Goal: Task Accomplishment & Management: Manage account settings

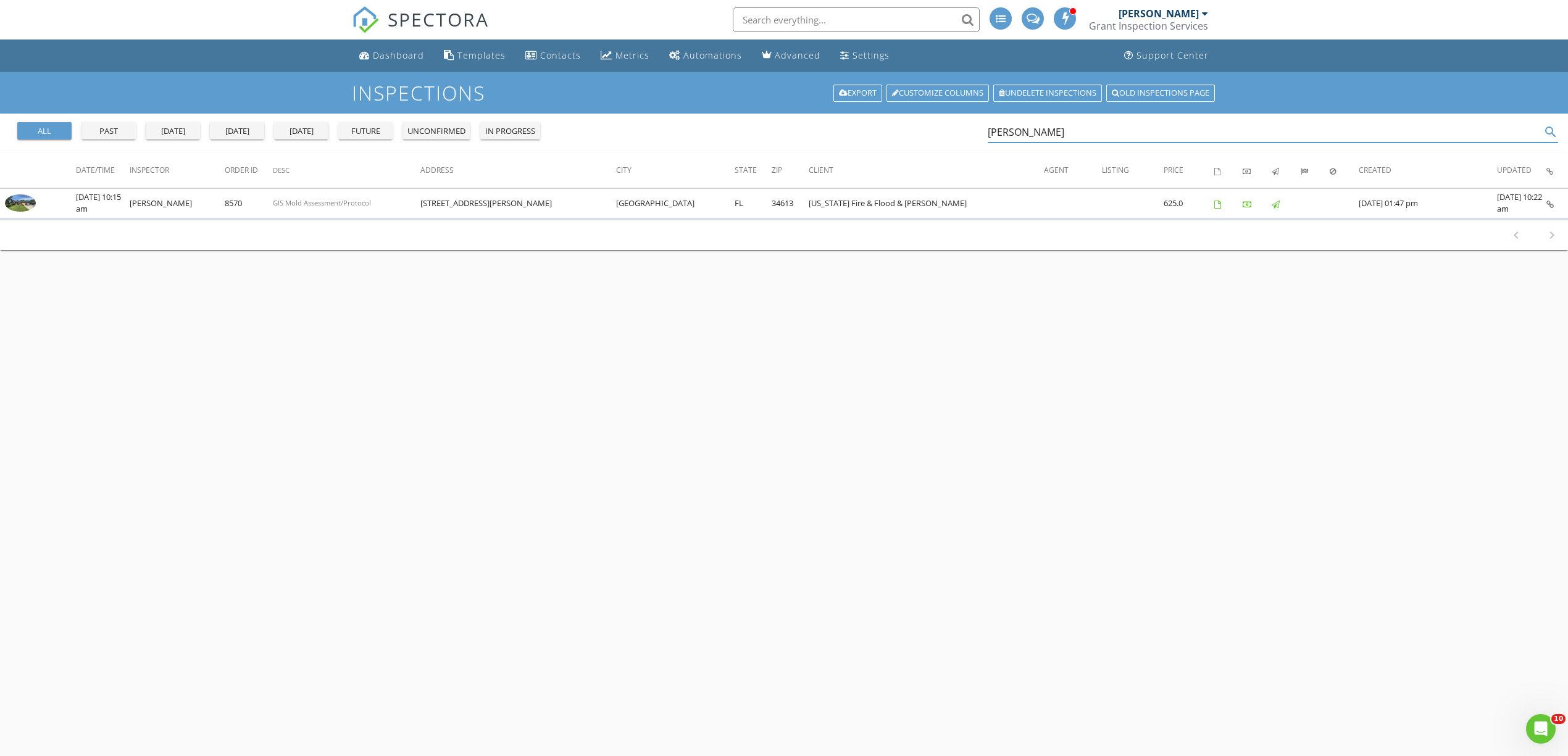
drag, startPoint x: 1050, startPoint y: 141, endPoint x: 968, endPoint y: 139, distance: 82.0
click at [968, 139] on div "all past yesterday today tomorrow future unconfirmed in progress mavis search" at bounding box center [784, 133] width 1568 height 39
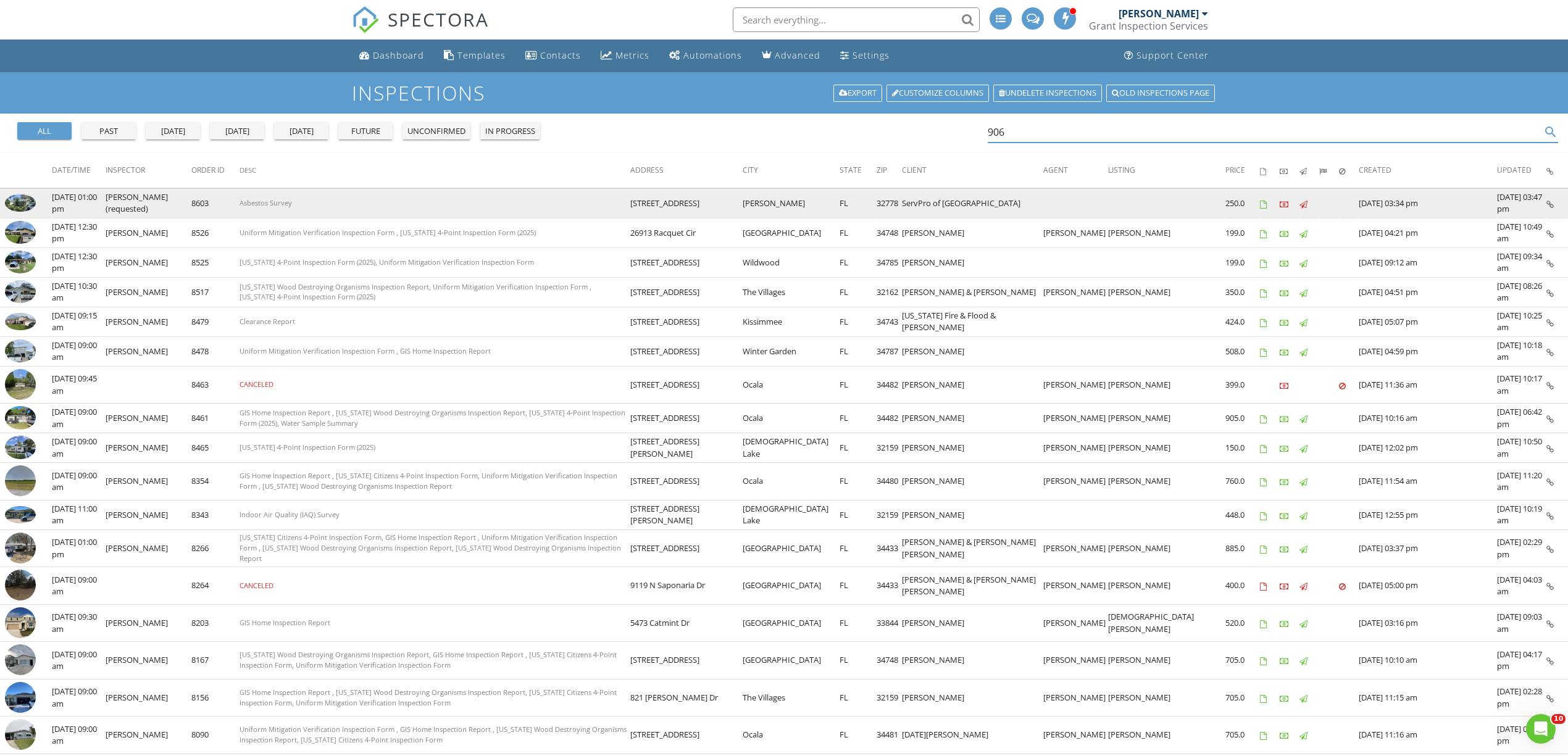
type input "906"
click at [8, 203] on img at bounding box center [20, 203] width 31 height 18
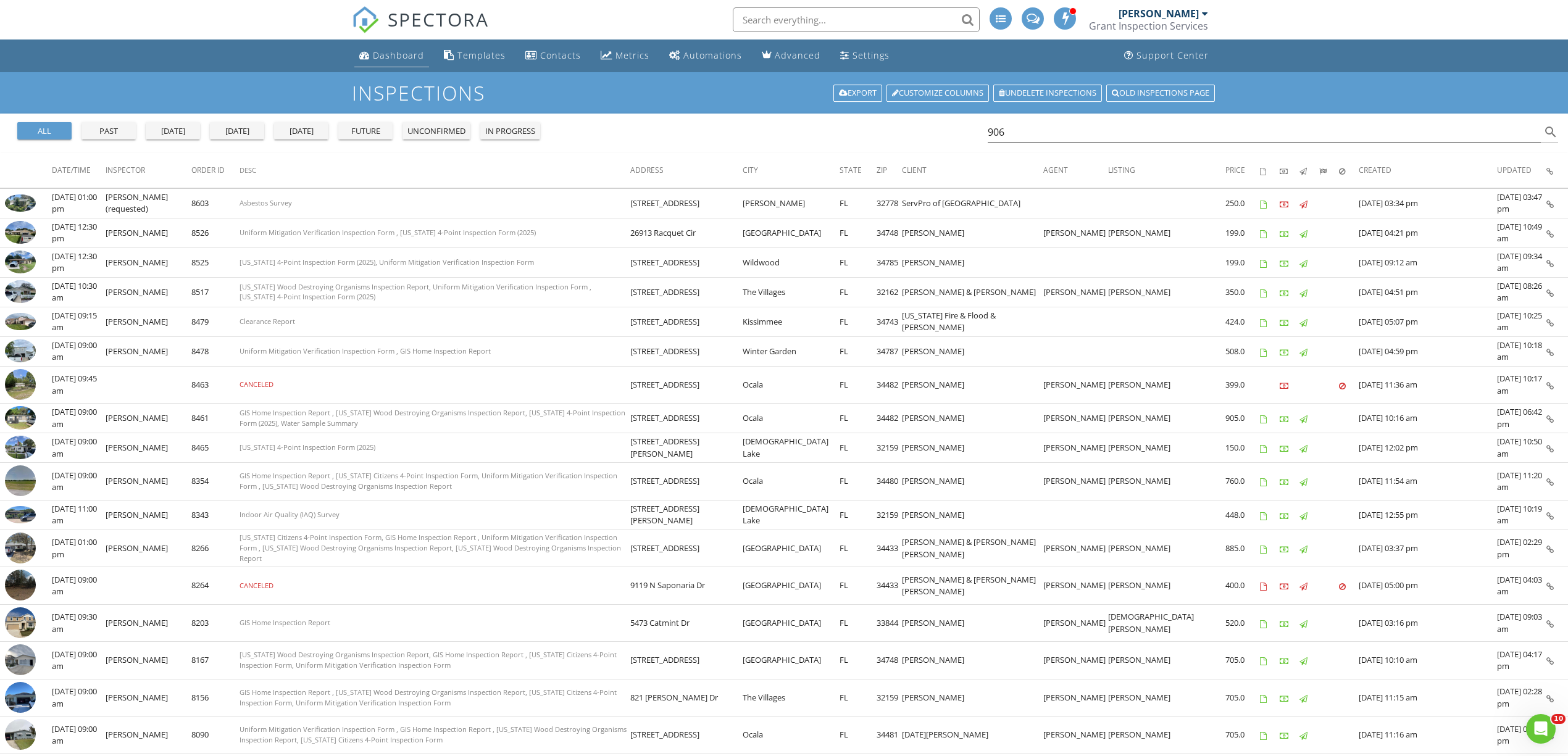
click at [379, 54] on div "Dashboard" at bounding box center [398, 55] width 51 height 12
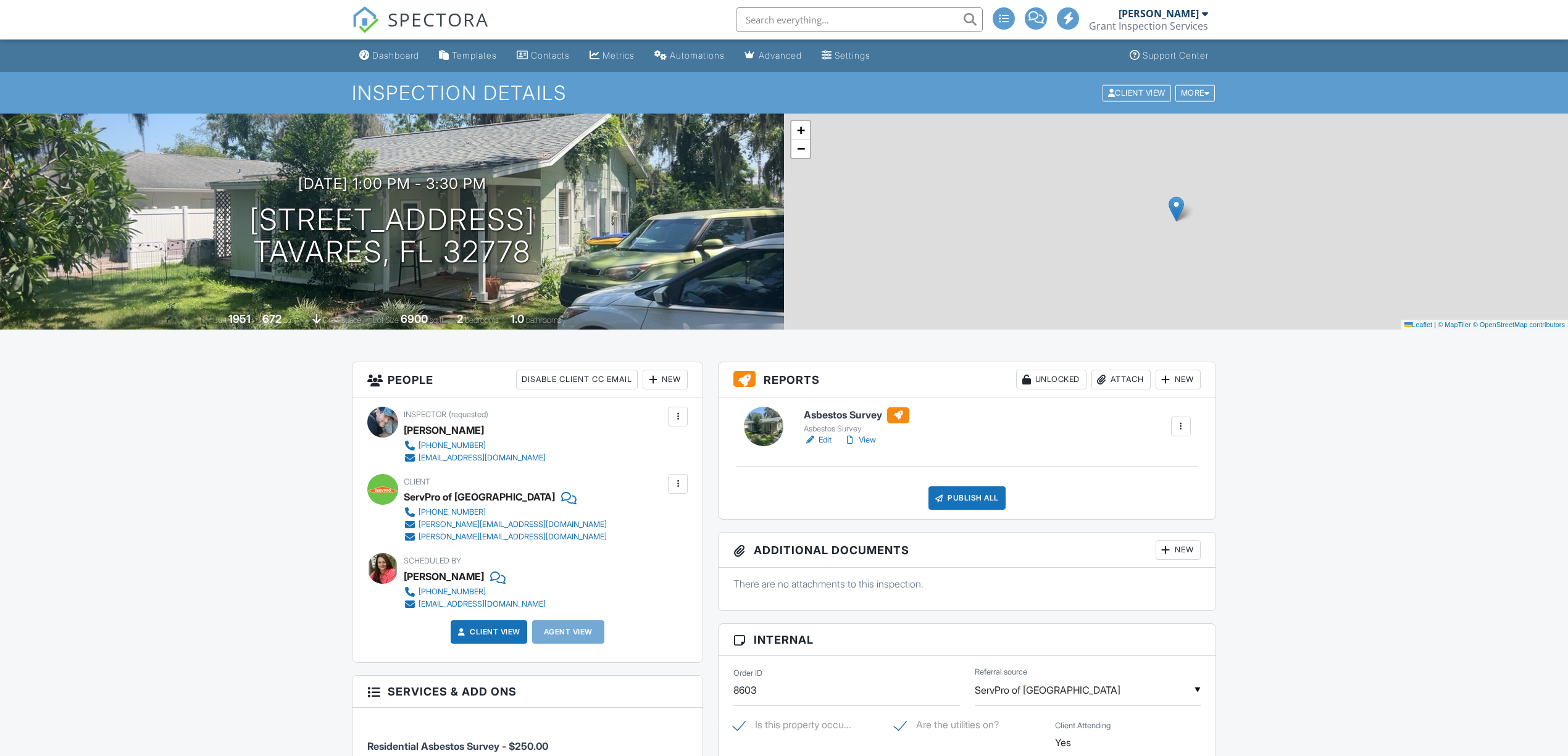
click at [1123, 379] on div "Attach" at bounding box center [1121, 380] width 59 height 20
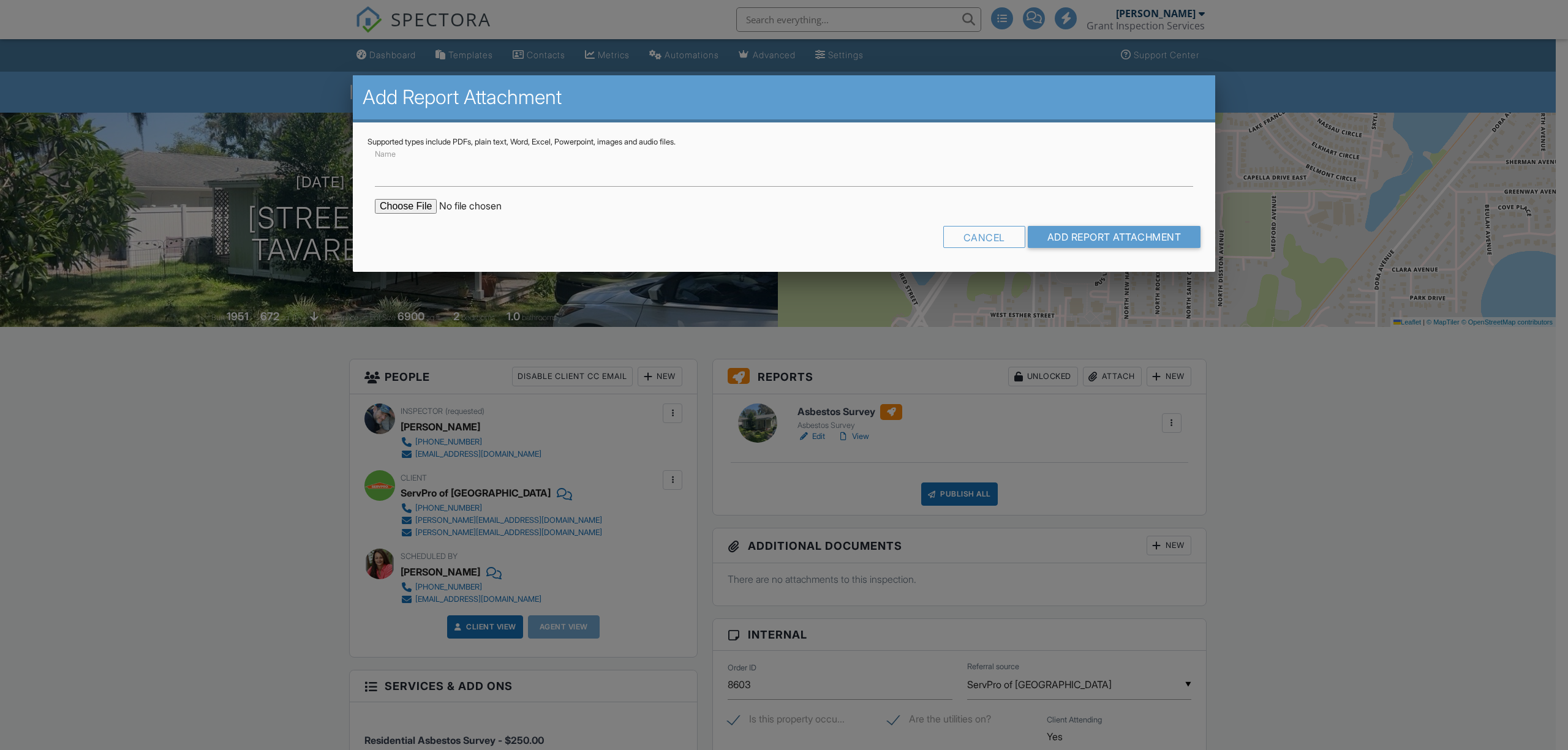
click at [417, 207] on input "file" at bounding box center [479, 206] width 208 height 15
type input "C:\fakepath\Lab Report.pdf"
click at [1084, 237] on input "Add Report Attachment" at bounding box center [1114, 237] width 173 height 22
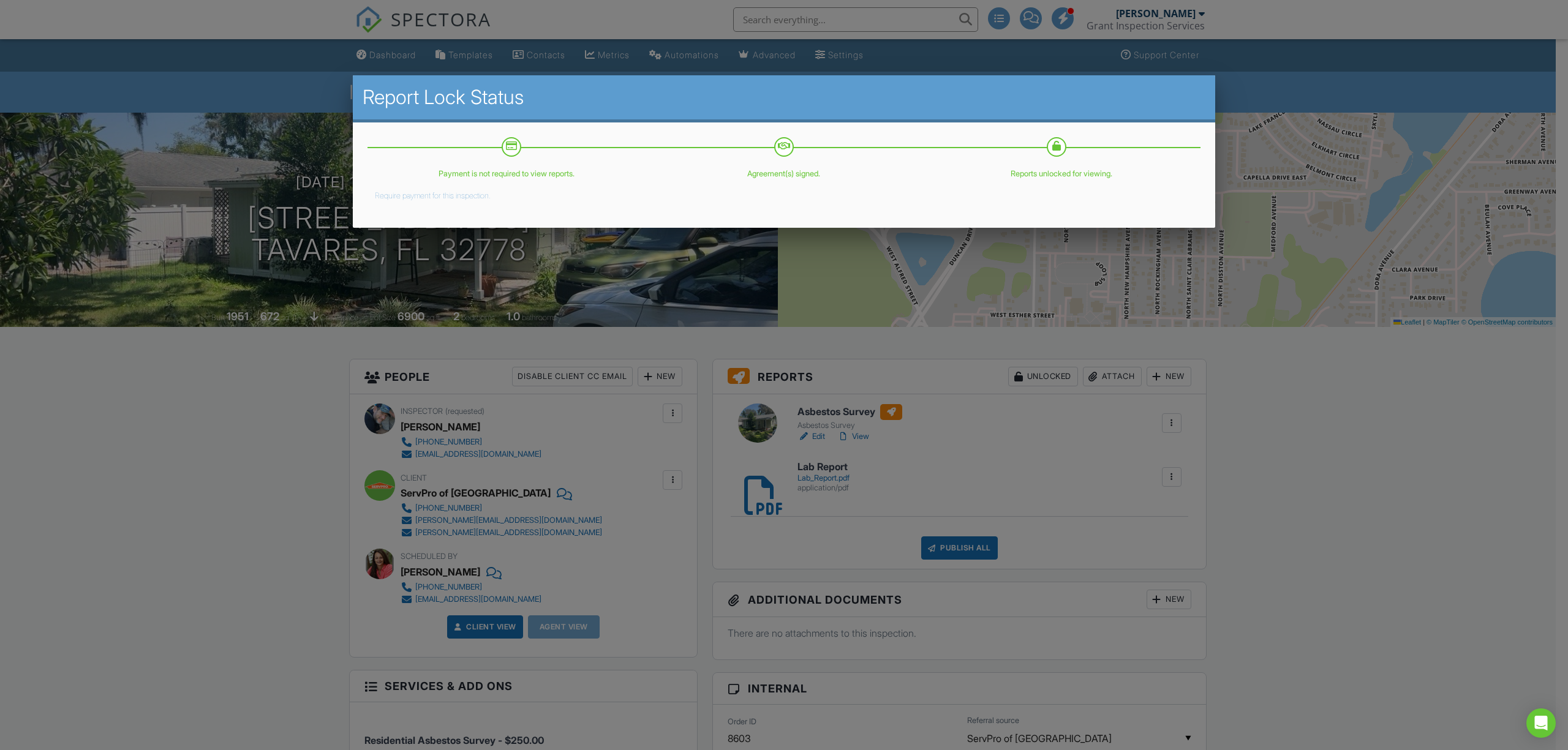
click at [959, 556] on div at bounding box center [784, 407] width 1568 height 938
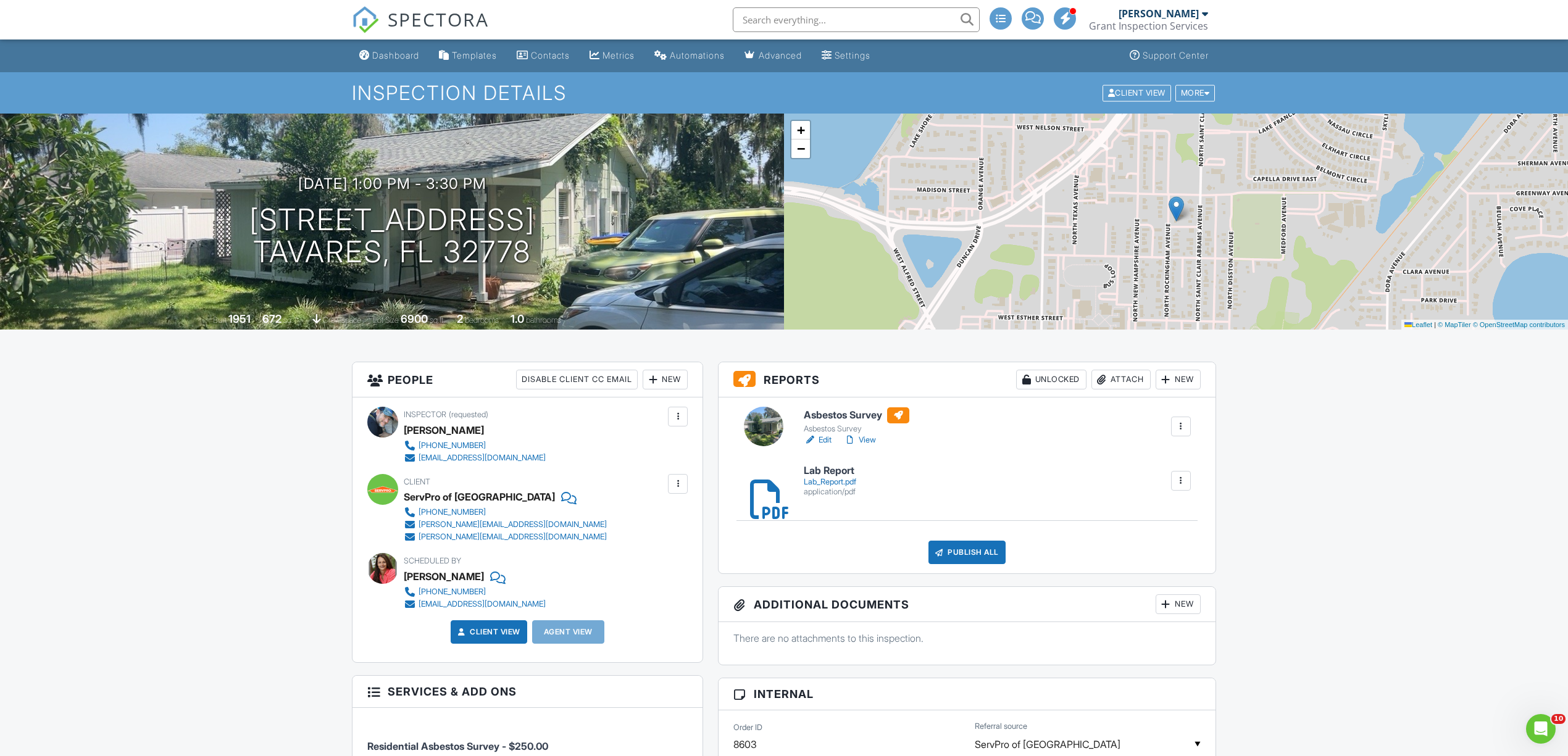
click at [971, 552] on div "Publish All" at bounding box center [967, 552] width 77 height 23
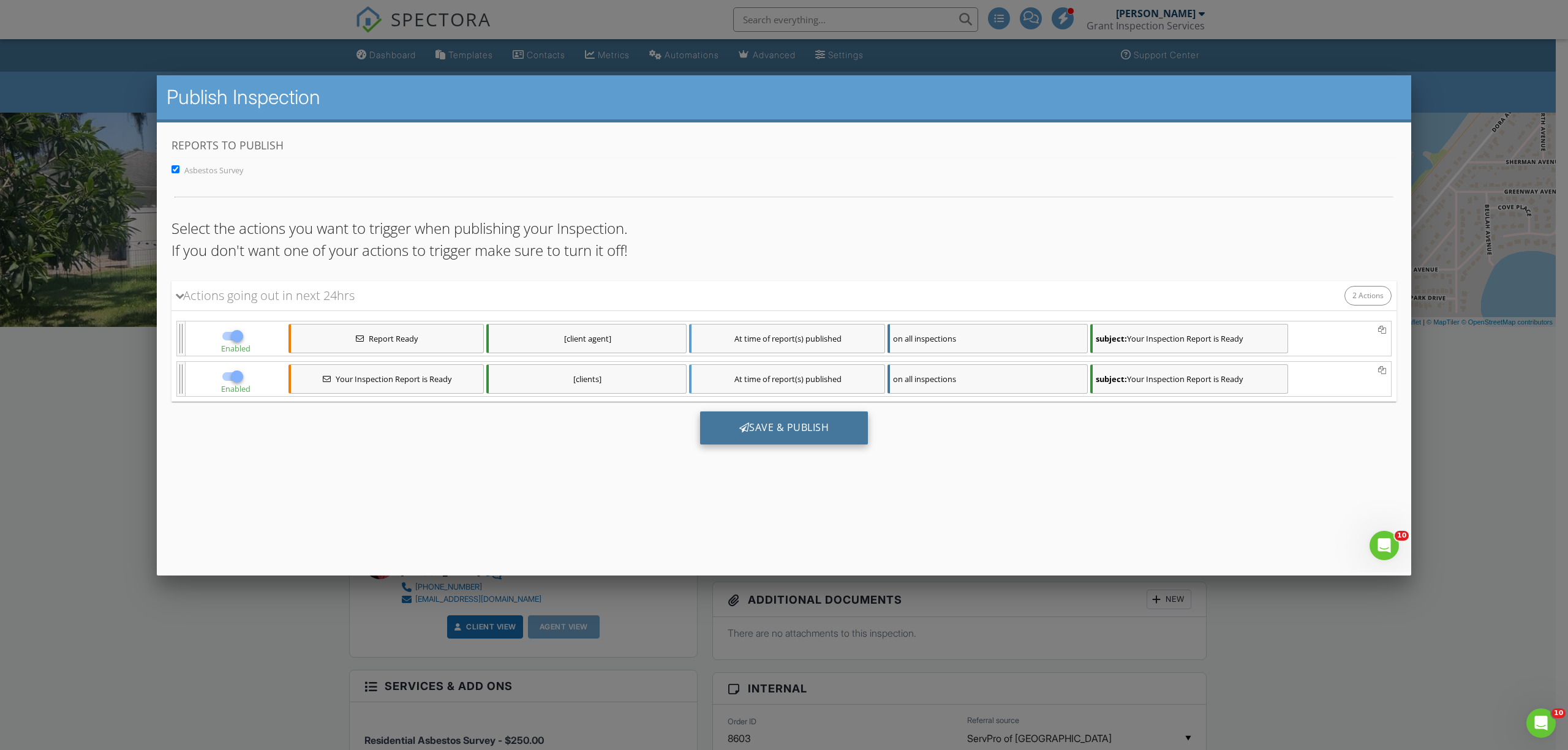
click at [791, 430] on div "Save & Publish" at bounding box center [784, 427] width 168 height 33
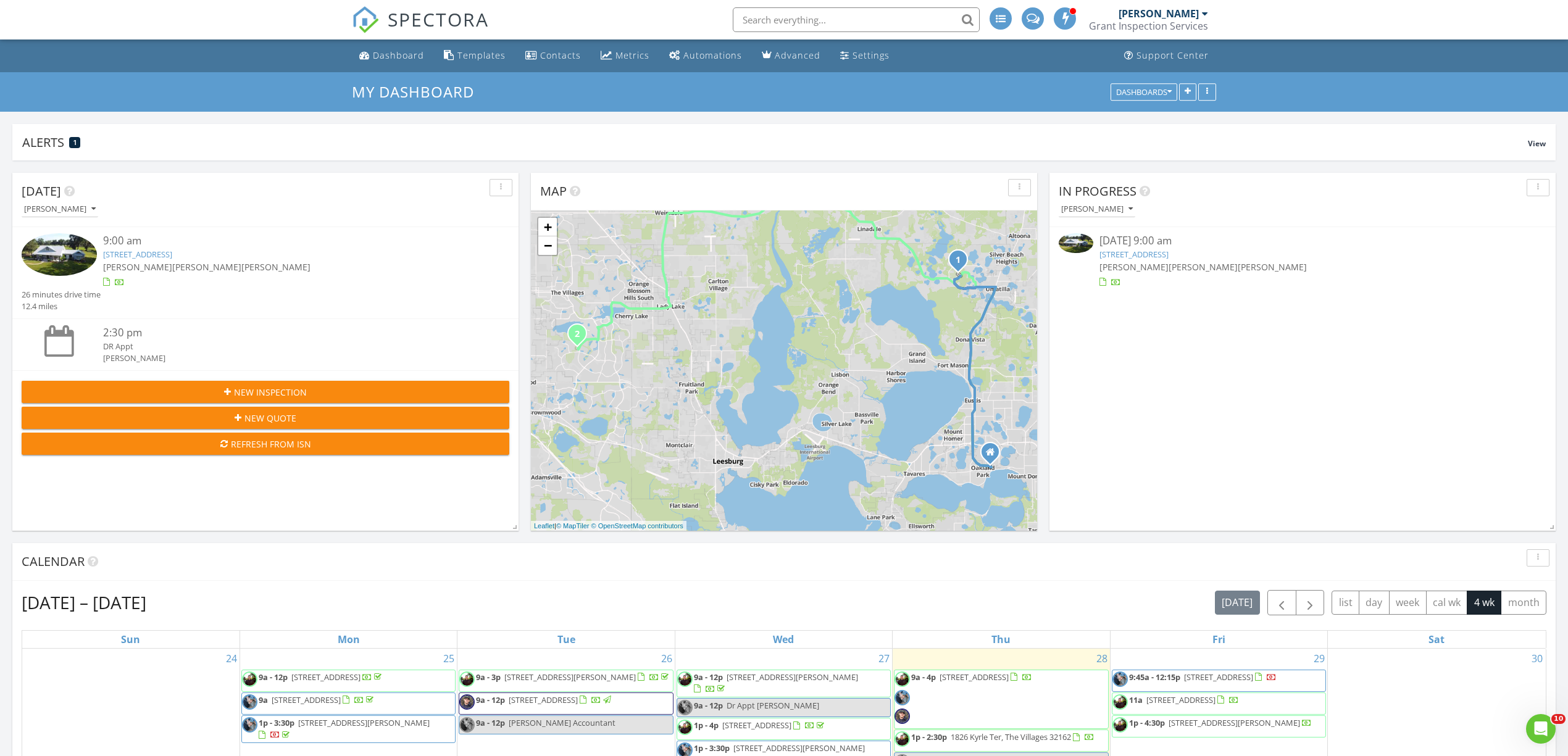
click at [1063, 238] on img at bounding box center [1076, 243] width 34 height 19
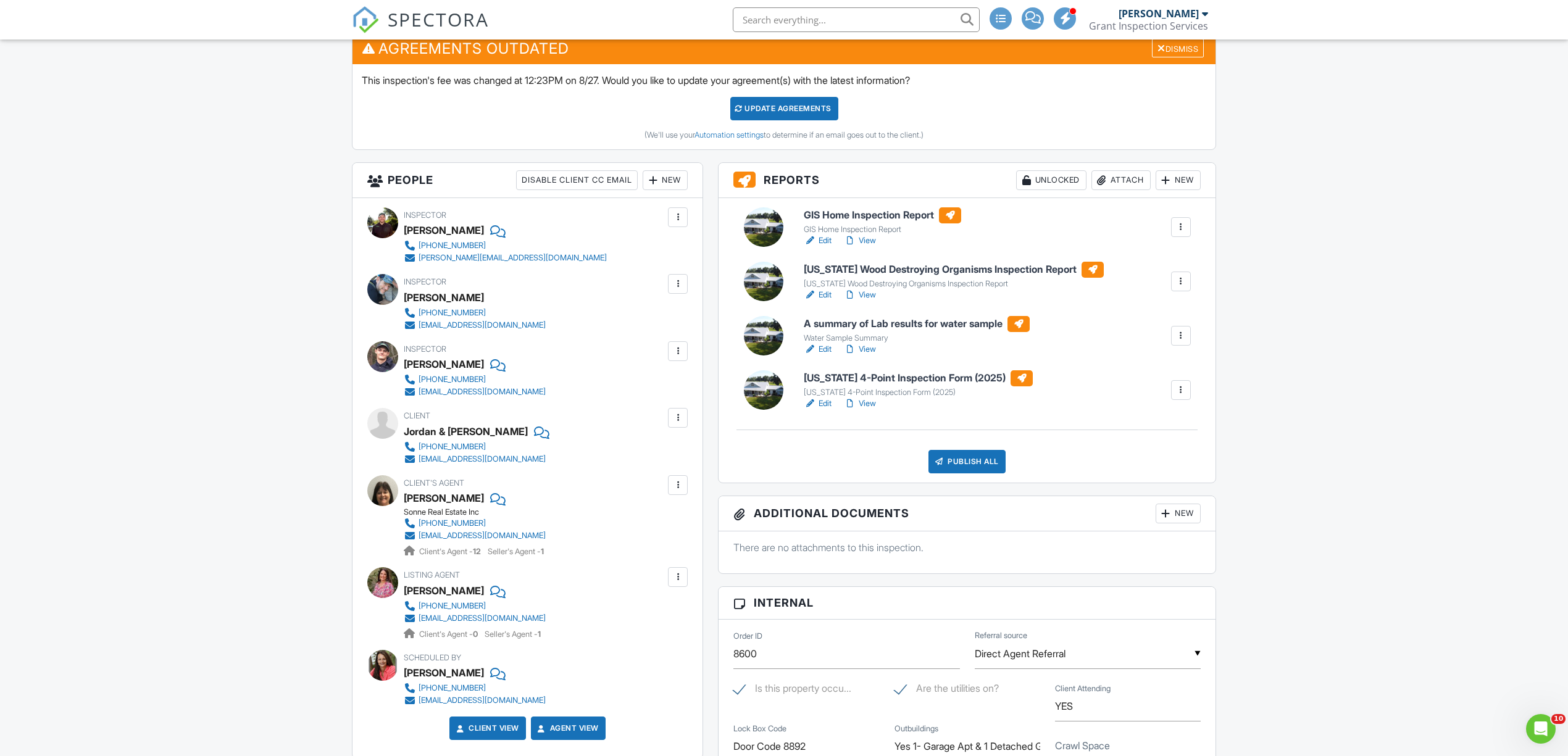
click at [873, 247] on link "View" at bounding box center [860, 241] width 32 height 13
drag, startPoint x: 405, startPoint y: 433, endPoint x: 500, endPoint y: 432, distance: 95.0
click at [515, 433] on div "Jordan & [PERSON_NAME]" at bounding box center [480, 431] width 152 height 18
copy div "Jordan & [PERSON_NAME]"
click at [616, 525] on div "Client's Agent [PERSON_NAME] Sonne Real Estate Inc [PHONE_NUMBER] [EMAIL_ADDRES…" at bounding box center [527, 517] width 320 height 83
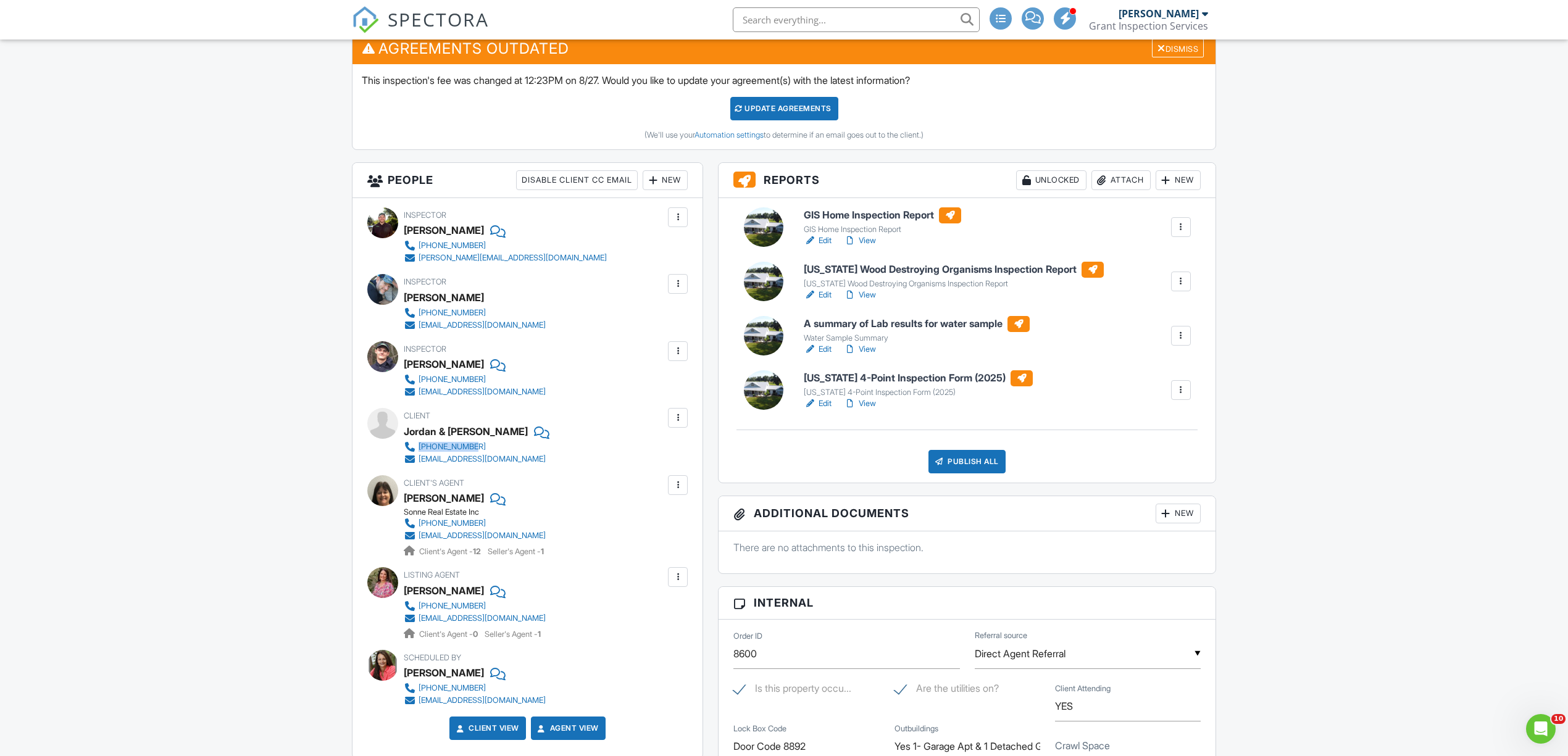
drag, startPoint x: 534, startPoint y: 447, endPoint x: 416, endPoint y: 450, distance: 118.0
click at [416, 450] on div "Client Jordan & [PERSON_NAME] [PHONE_NUMBER] [EMAIL_ADDRESS][DOMAIN_NAME]" at bounding box center [504, 436] width 201 height 57
copy link "[PHONE_NUMBER]"
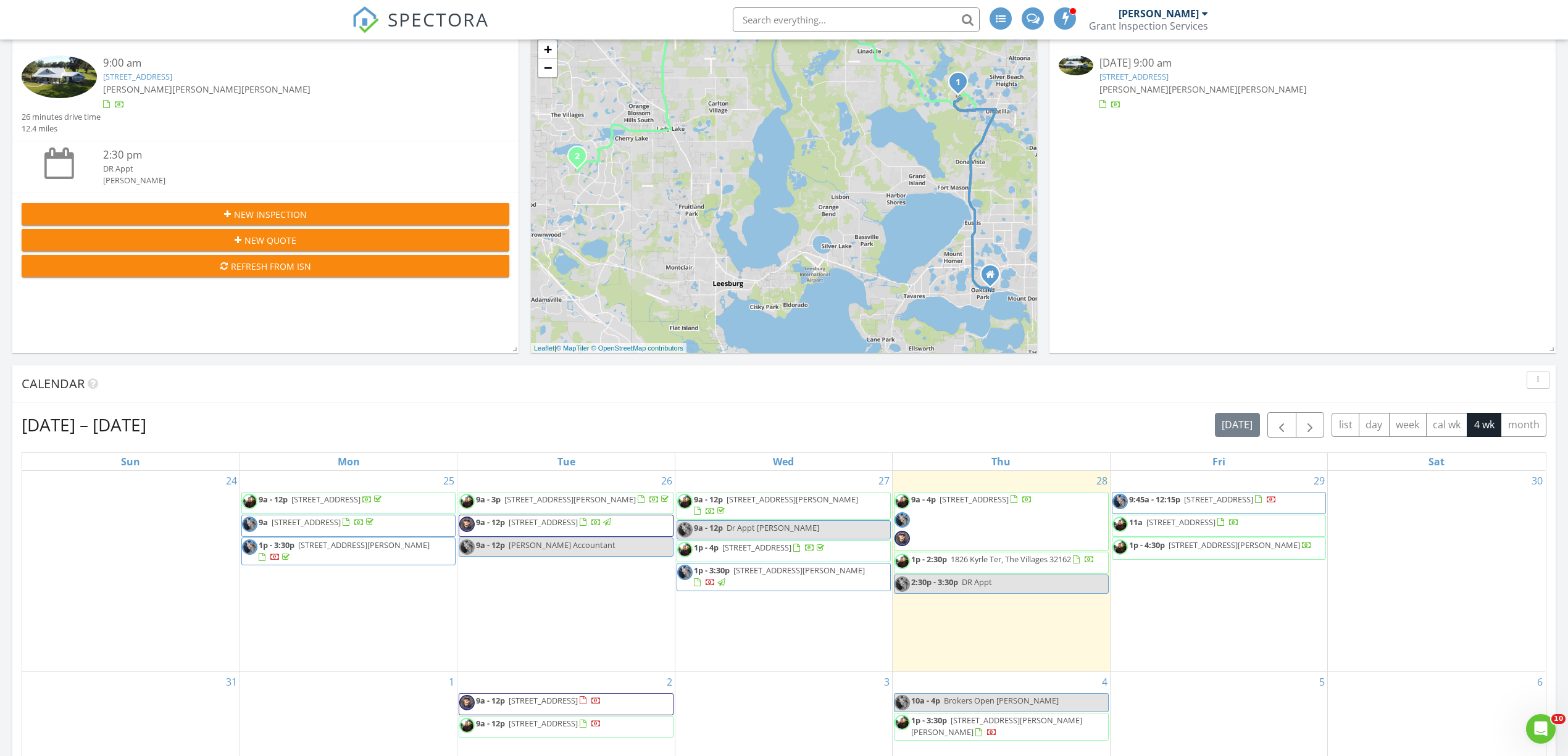
scroll to position [247, 0]
